Goal: Information Seeking & Learning: Learn about a topic

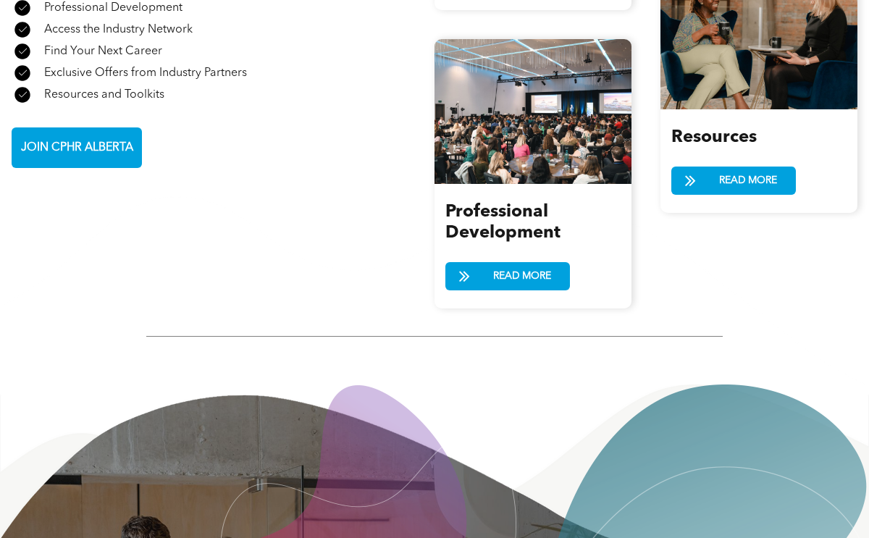
scroll to position [1332, 0]
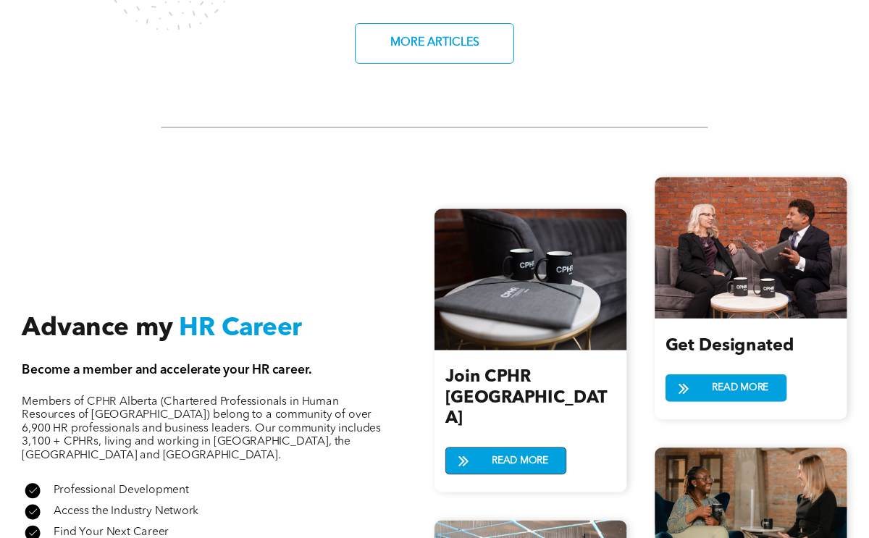
click at [529, 448] on span "READ MORE" at bounding box center [520, 461] width 67 height 26
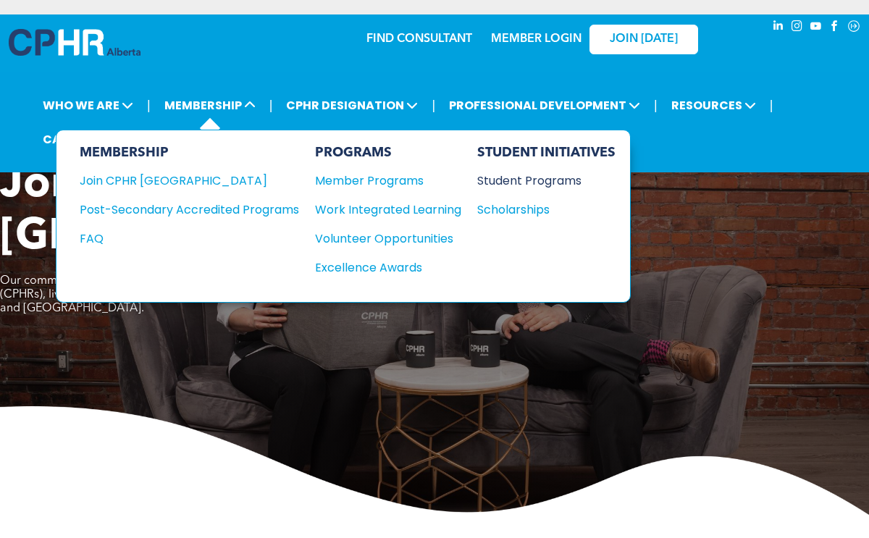
click at [519, 175] on div "Student Programs" at bounding box center [539, 181] width 125 height 18
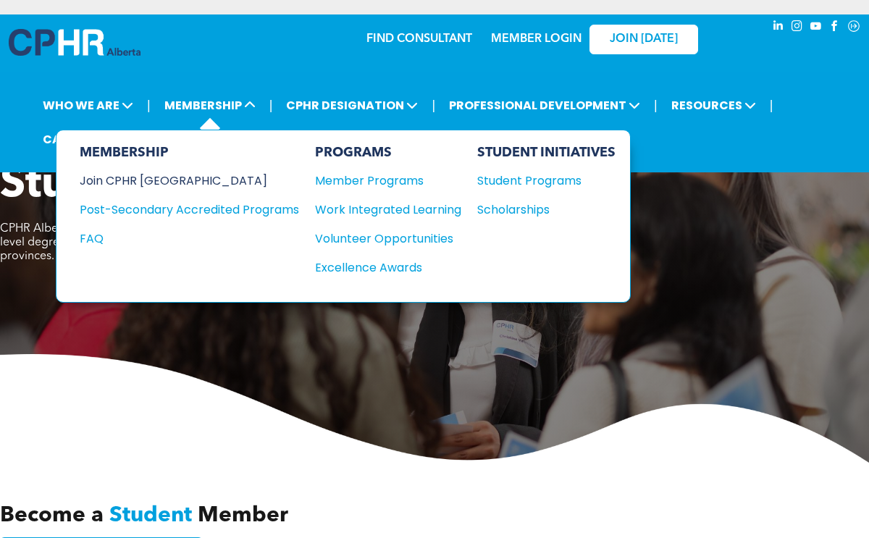
click at [171, 179] on div "Join CPHR [GEOGRAPHIC_DATA]" at bounding box center [179, 181] width 198 height 18
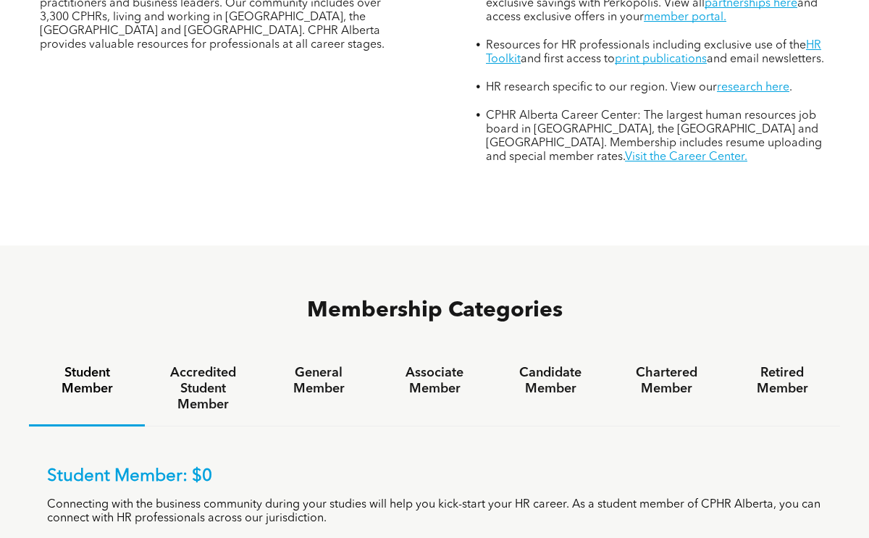
scroll to position [721, 0]
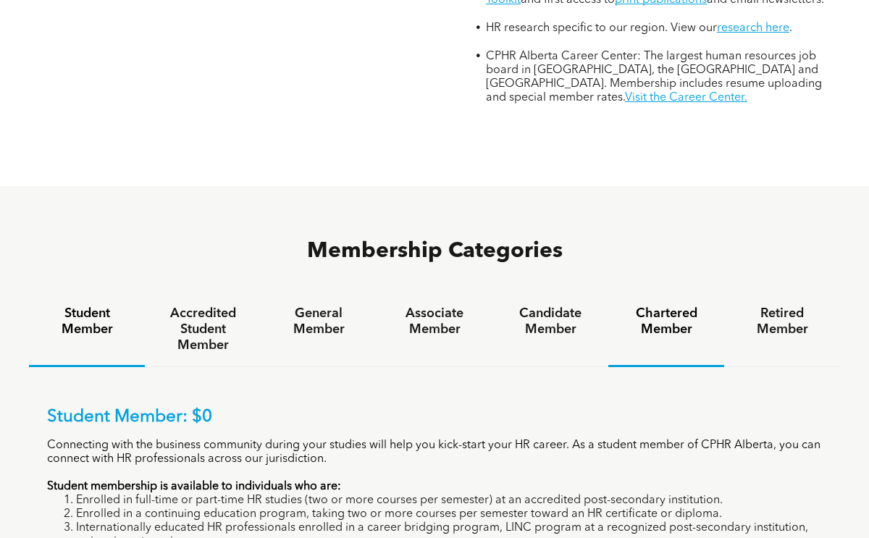
click at [656, 306] on h4 "Chartered Member" at bounding box center [667, 322] width 90 height 32
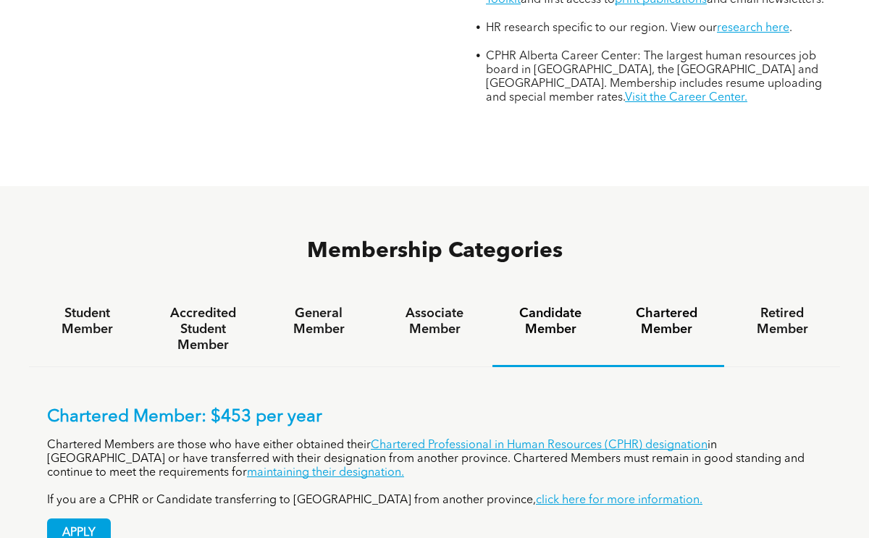
click at [540, 306] on h4 "Candidate Member" at bounding box center [551, 322] width 90 height 32
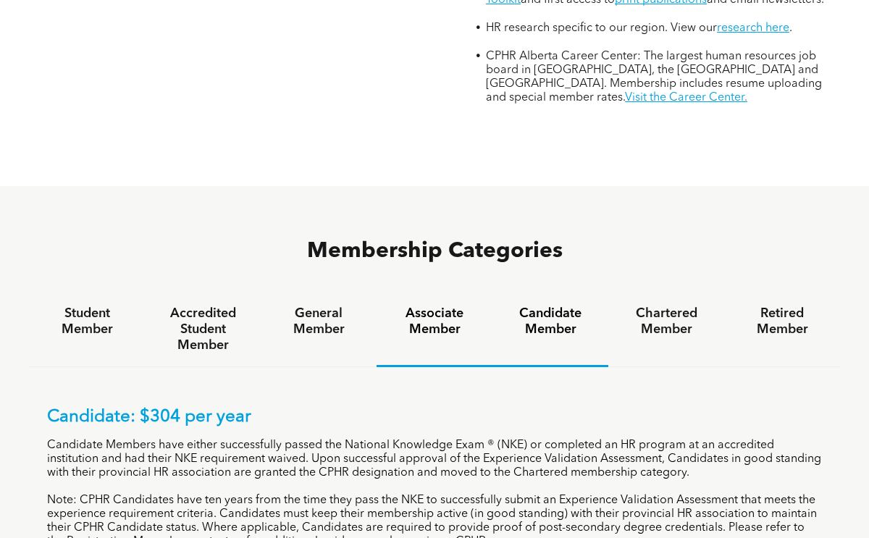
click at [461, 306] on h4 "Associate Member" at bounding box center [435, 322] width 90 height 32
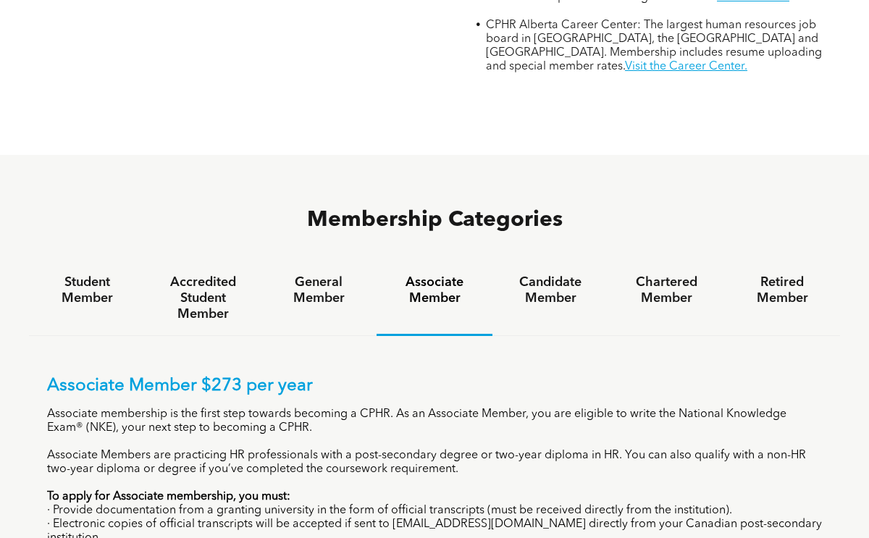
scroll to position [753, 0]
click at [281, 274] on h4 "General Member" at bounding box center [319, 290] width 90 height 32
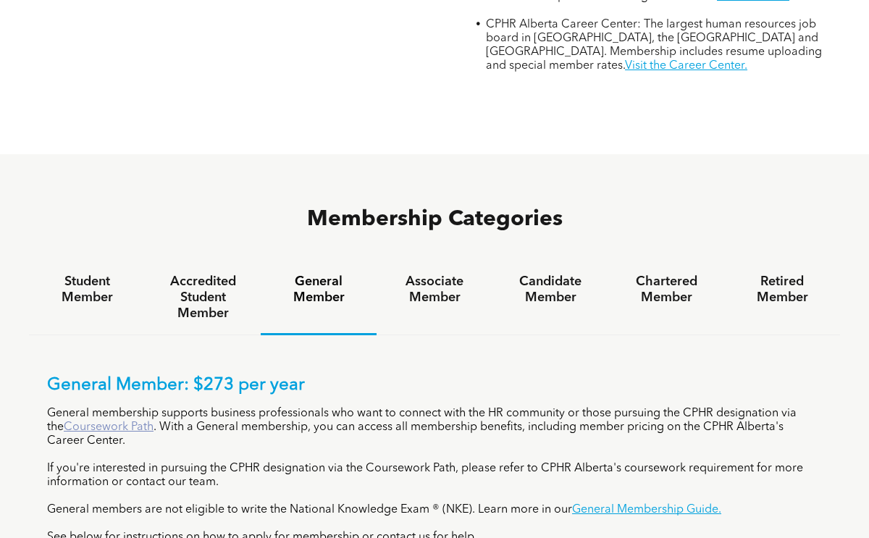
click at [106, 422] on link "Coursework Path" at bounding box center [109, 428] width 90 height 12
click at [411, 261] on div "Associate Member" at bounding box center [435, 298] width 116 height 75
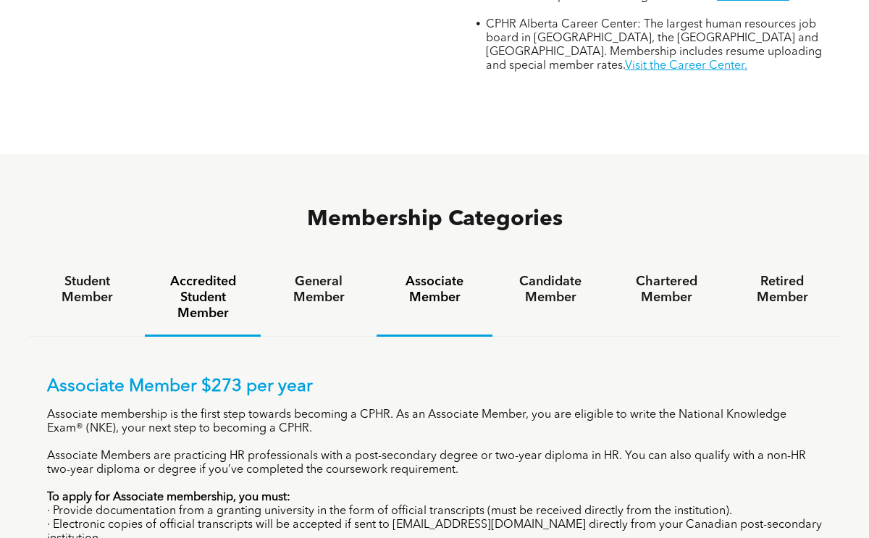
click at [245, 274] on h4 "Accredited Student Member" at bounding box center [203, 298] width 90 height 48
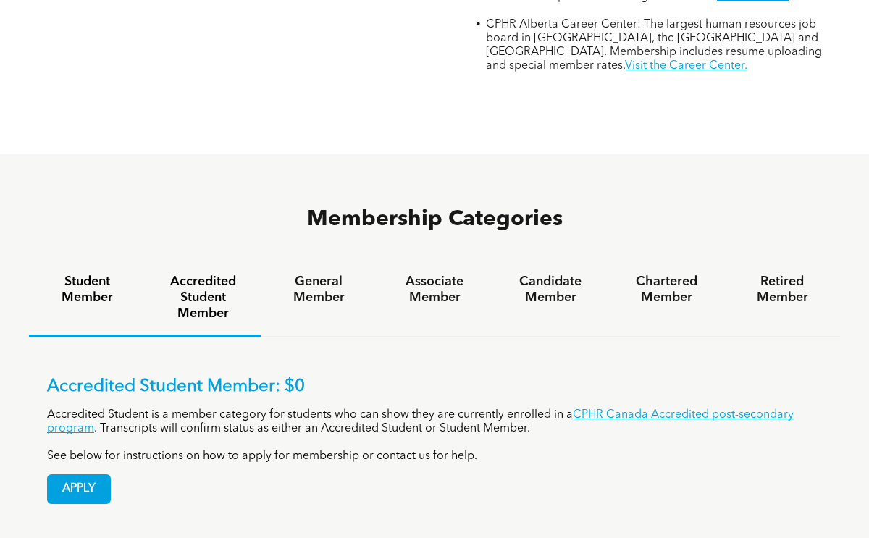
click at [105, 261] on div "Student Member" at bounding box center [87, 299] width 116 height 76
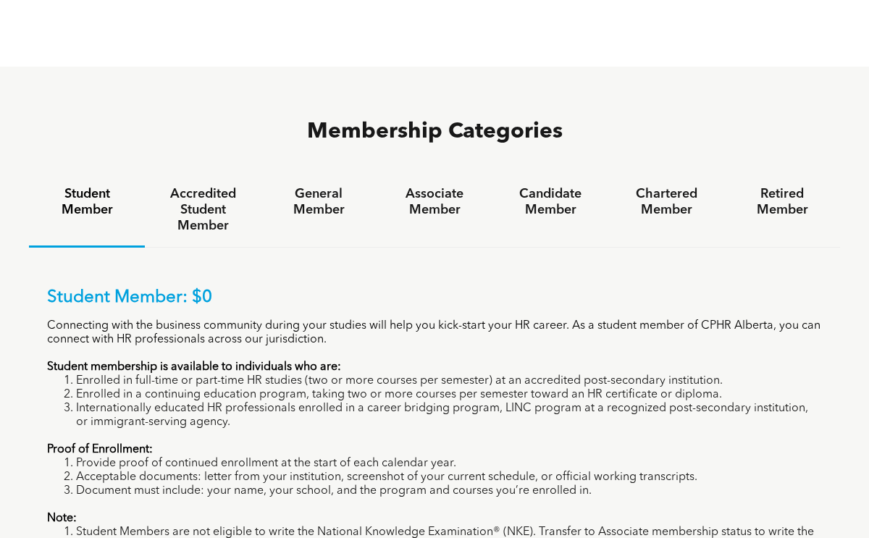
scroll to position [850, 0]
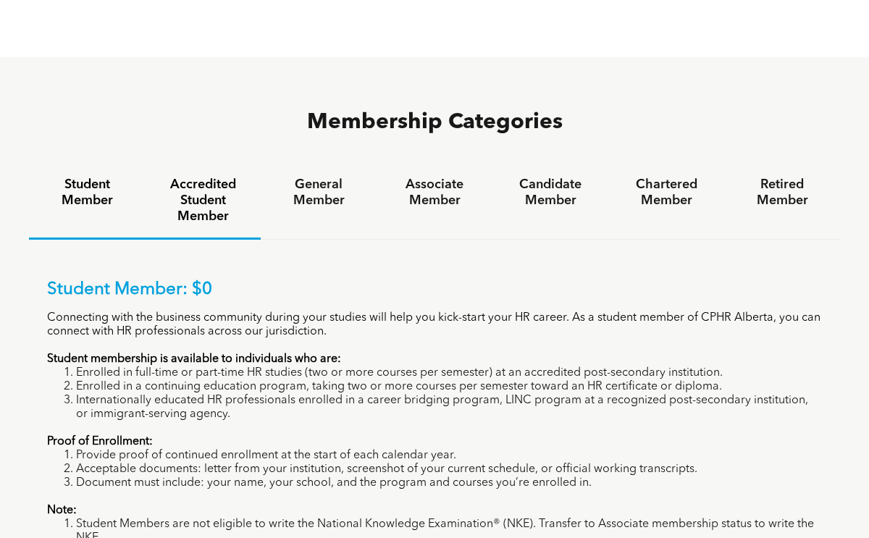
click at [207, 177] on h4 "Accredited Student Member" at bounding box center [203, 201] width 90 height 48
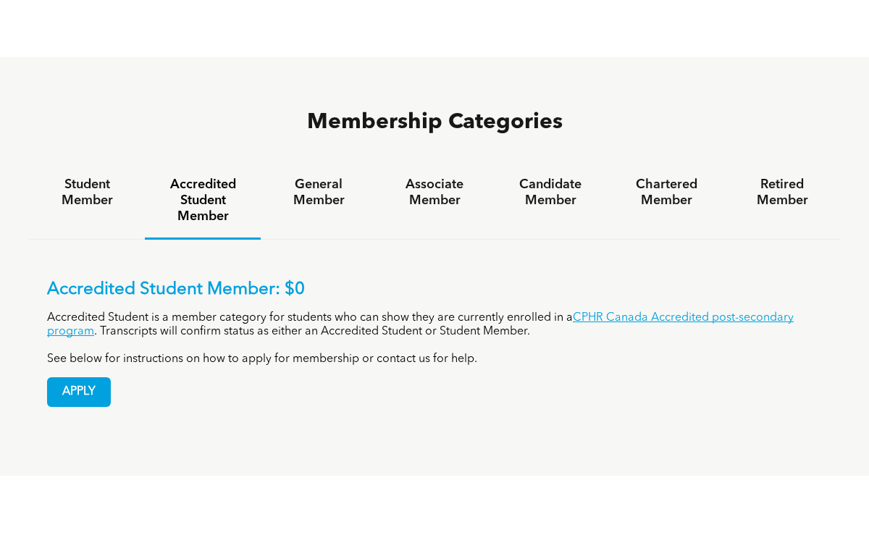
click at [593, 312] on p "Accredited Student is a member category for students who can show they are curr…" at bounding box center [434, 326] width 775 height 28
click at [594, 312] on link "CPHR Canada Accredited post-secondary program" at bounding box center [420, 324] width 747 height 25
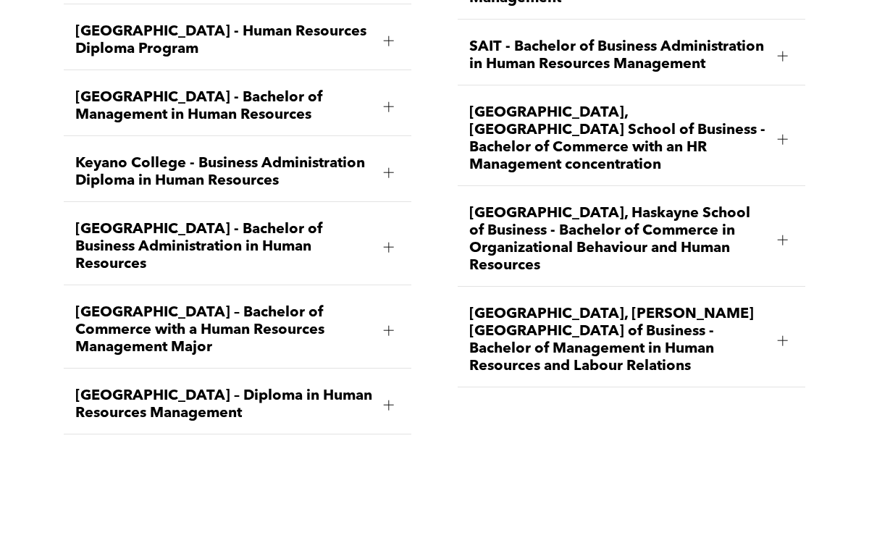
scroll to position [2110, 0]
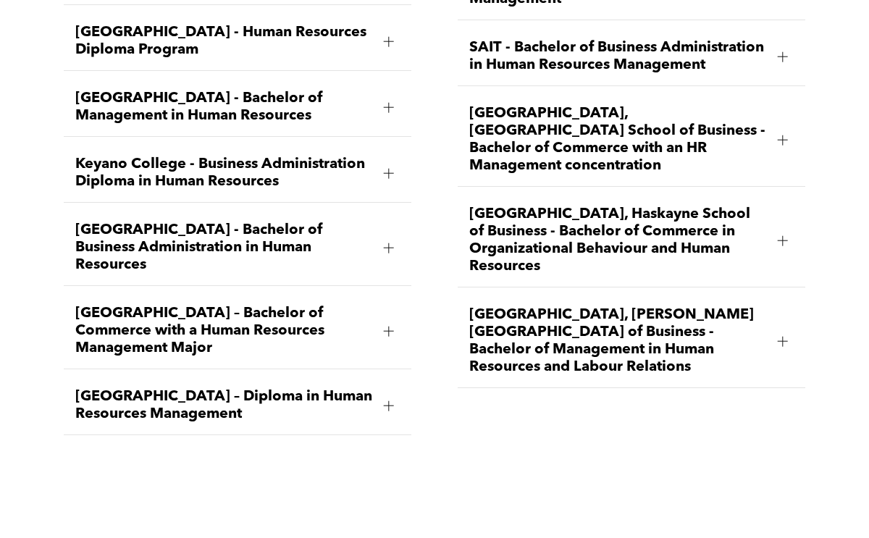
click at [621, 207] on span "[GEOGRAPHIC_DATA], Haskayne School of Business - Bachelor of Commerce in Organi…" at bounding box center [617, 241] width 297 height 70
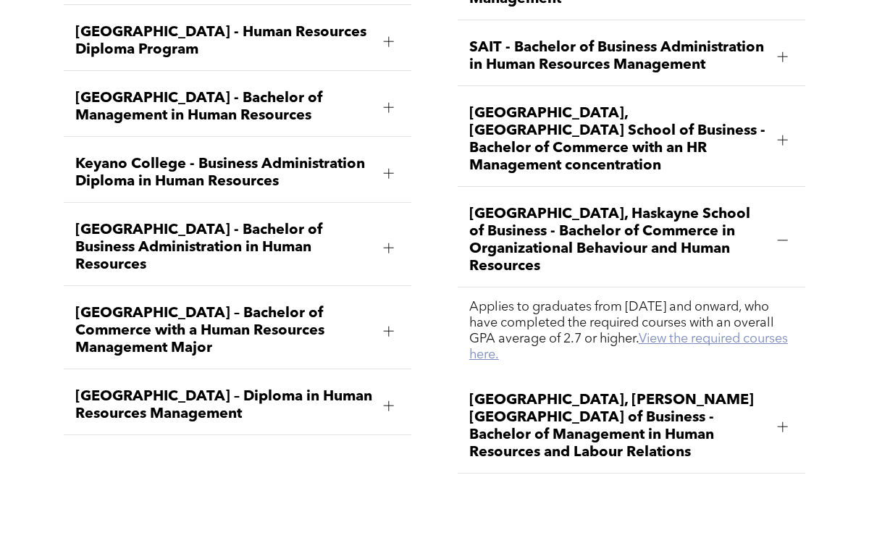
click at [714, 333] on link "View the required courses here." at bounding box center [628, 347] width 319 height 29
